Goal: Information Seeking & Learning: Learn about a topic

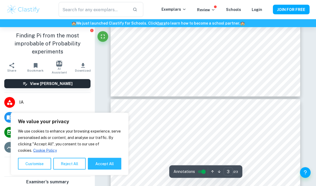
type input "4"
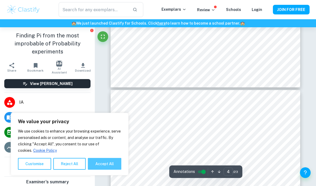
click at [110, 170] on button "Accept All" at bounding box center [104, 164] width 33 height 12
checkbox input "true"
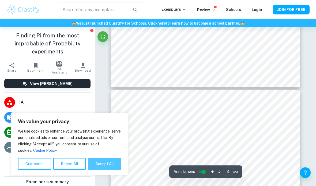
checkbox input "true"
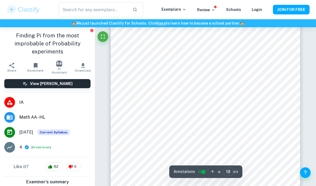
scroll to position [4373, 0]
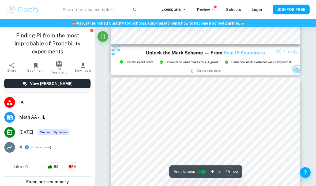
type input "14"
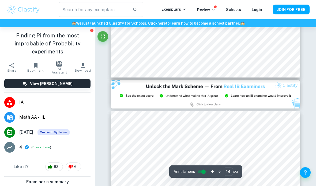
scroll to position [3490, 0]
